Goal: Task Accomplishment & Management: Use online tool/utility

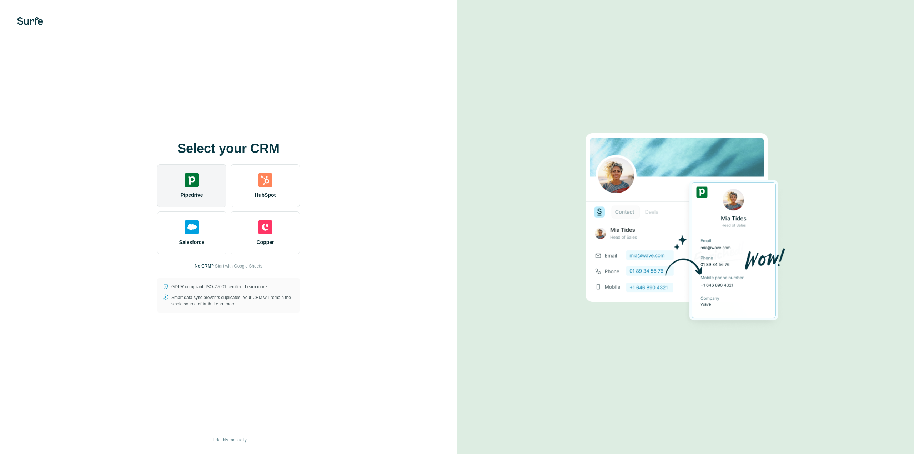
click at [181, 184] on div "Pipedrive" at bounding box center [191, 185] width 69 height 43
